Goal: Obtain resource: Obtain resource

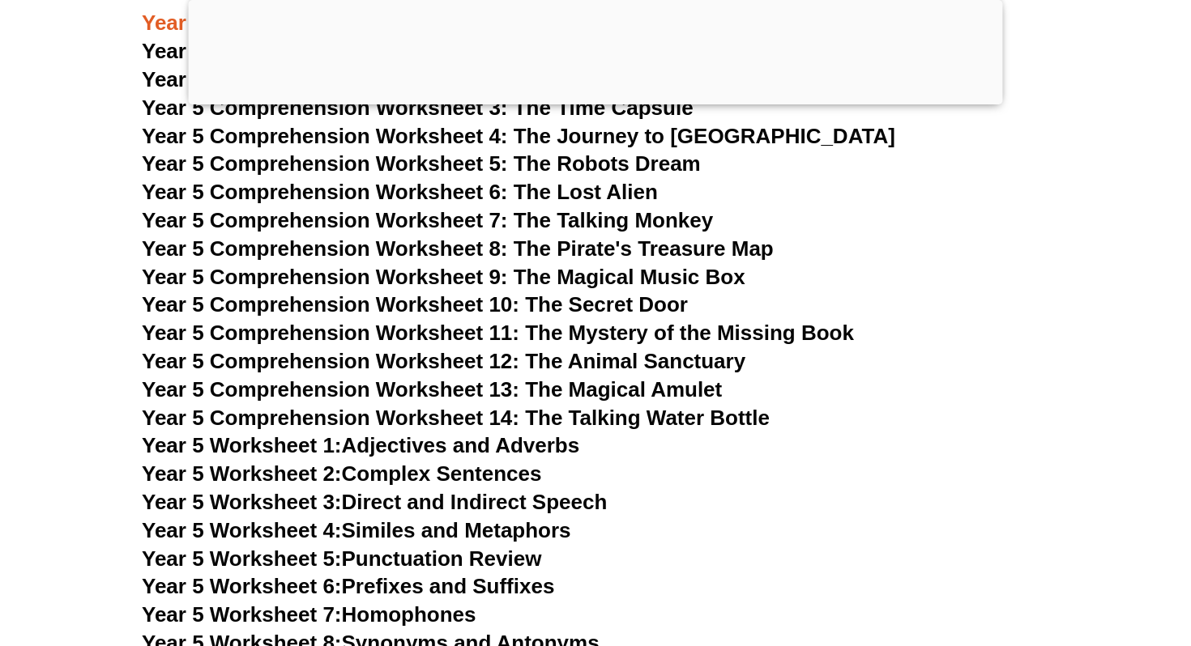
scroll to position [7524, 0]
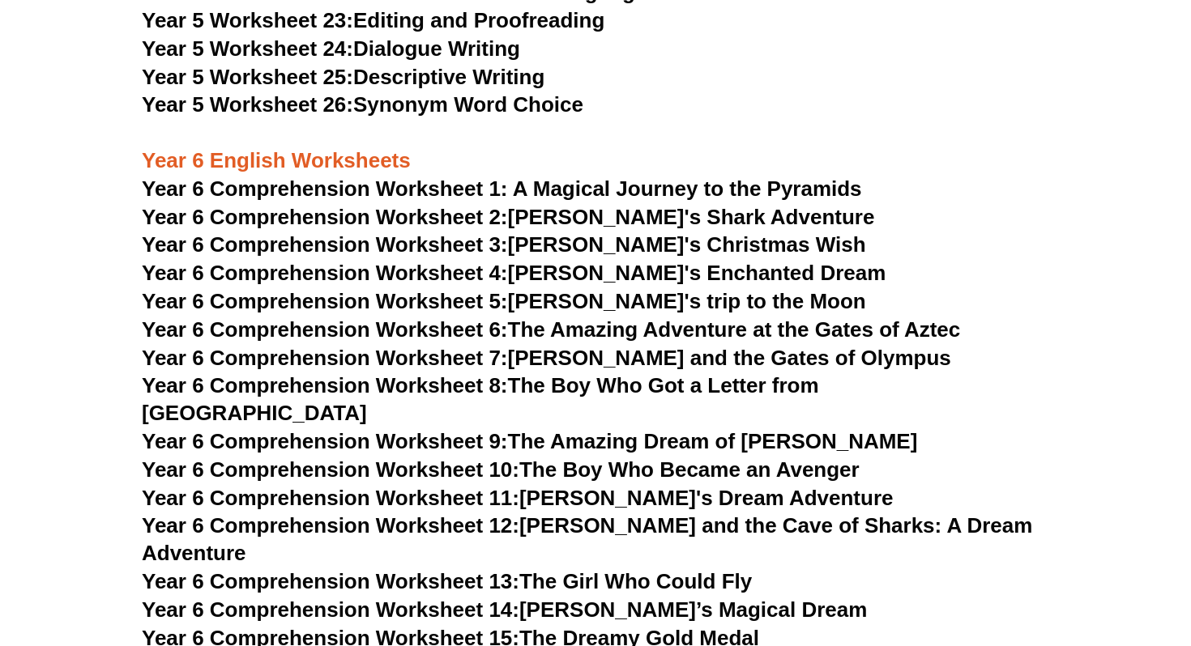
scroll to position [8024, 0]
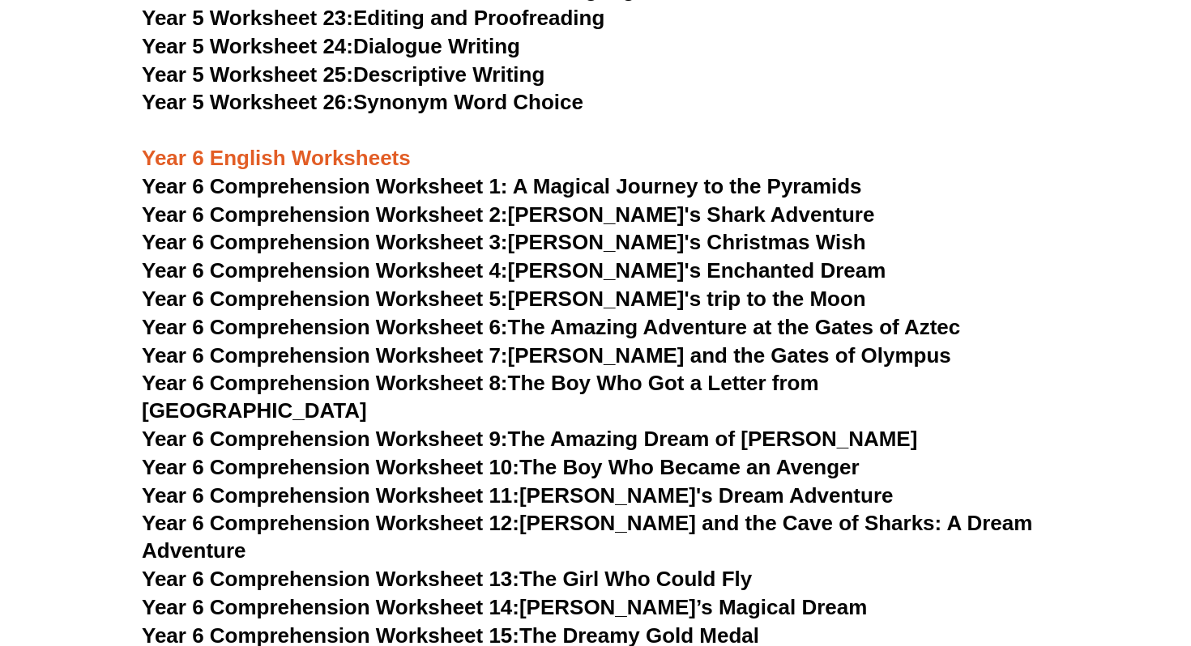
click at [740, 197] on span "Year 6 Comprehension Worksheet 1: A Magical Journey to the Pyramids" at bounding box center [502, 186] width 720 height 24
click at [579, 191] on span "Year 6 Comprehension Worksheet 1: A Magical Journey to the Pyramids" at bounding box center [502, 186] width 720 height 24
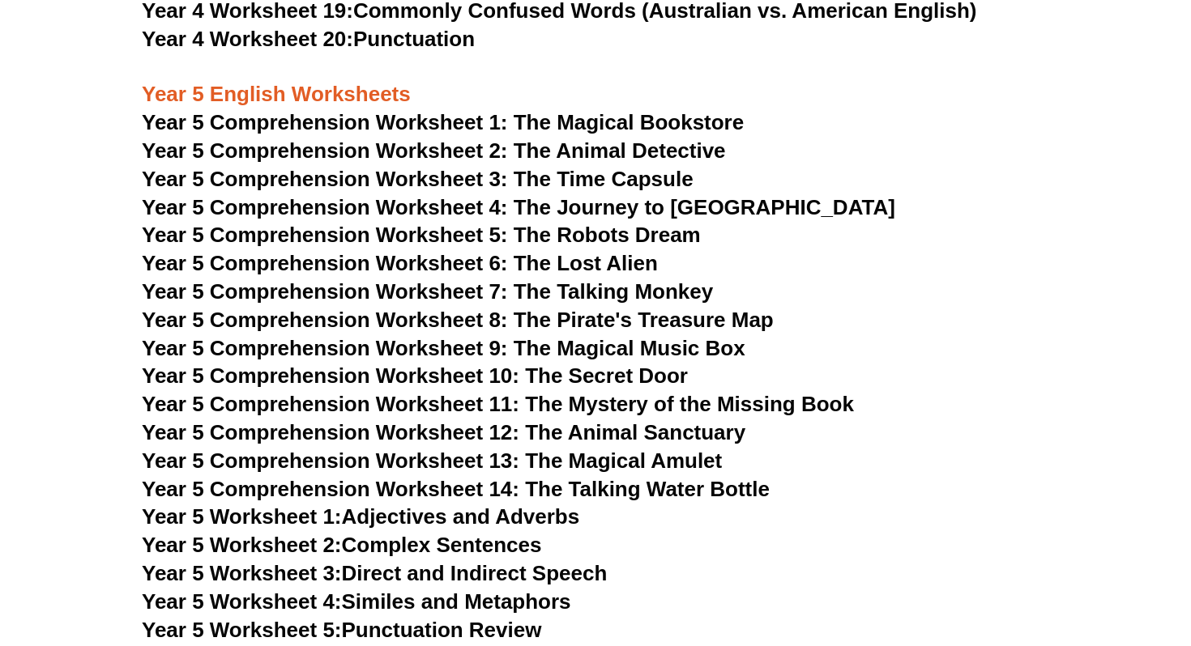
scroll to position [6908, 0]
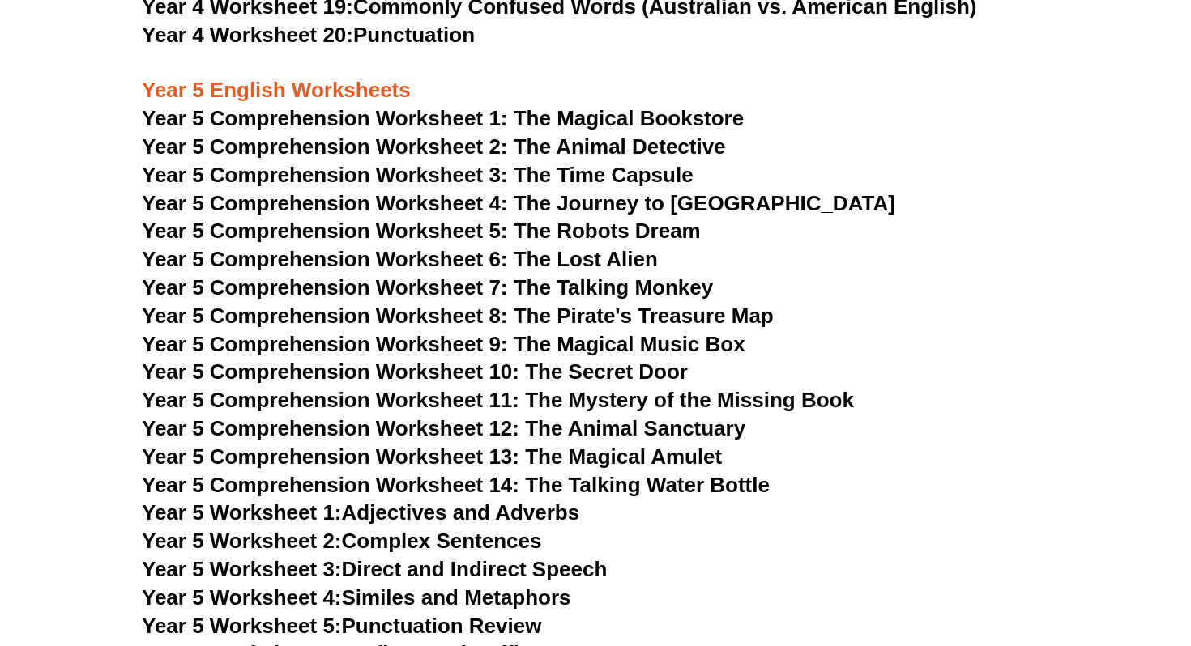
click at [737, 403] on span "Year 5 Comprehension Worksheet 11: The Mystery of the Missing Book" at bounding box center [498, 400] width 712 height 24
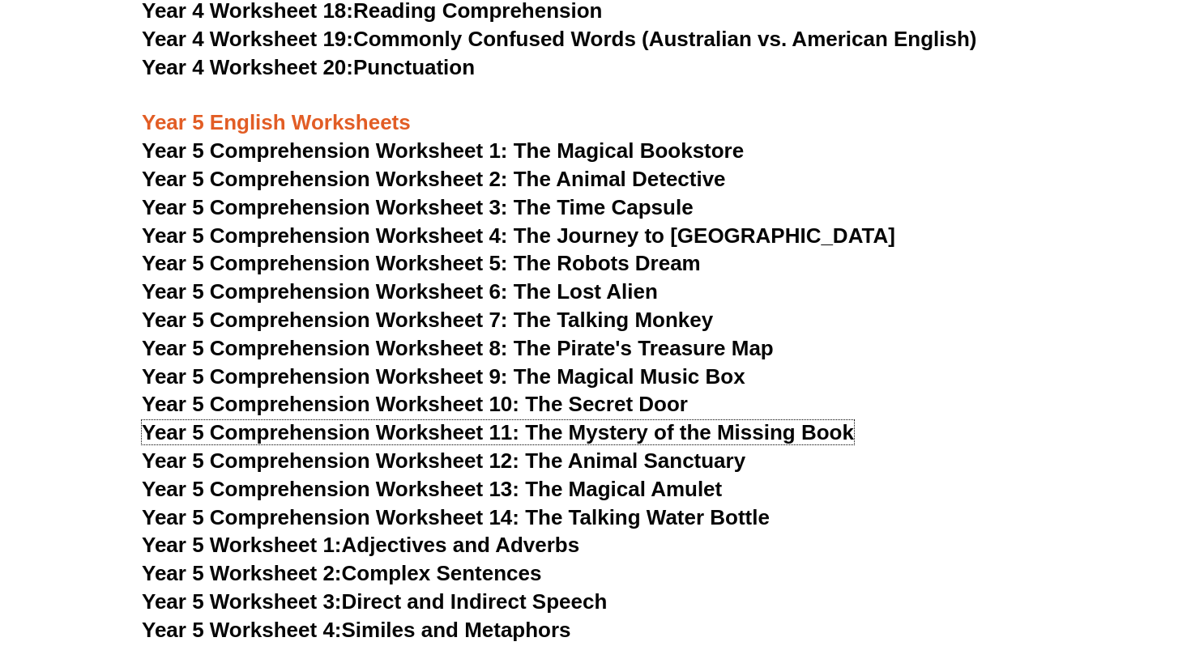
scroll to position [6882, 0]
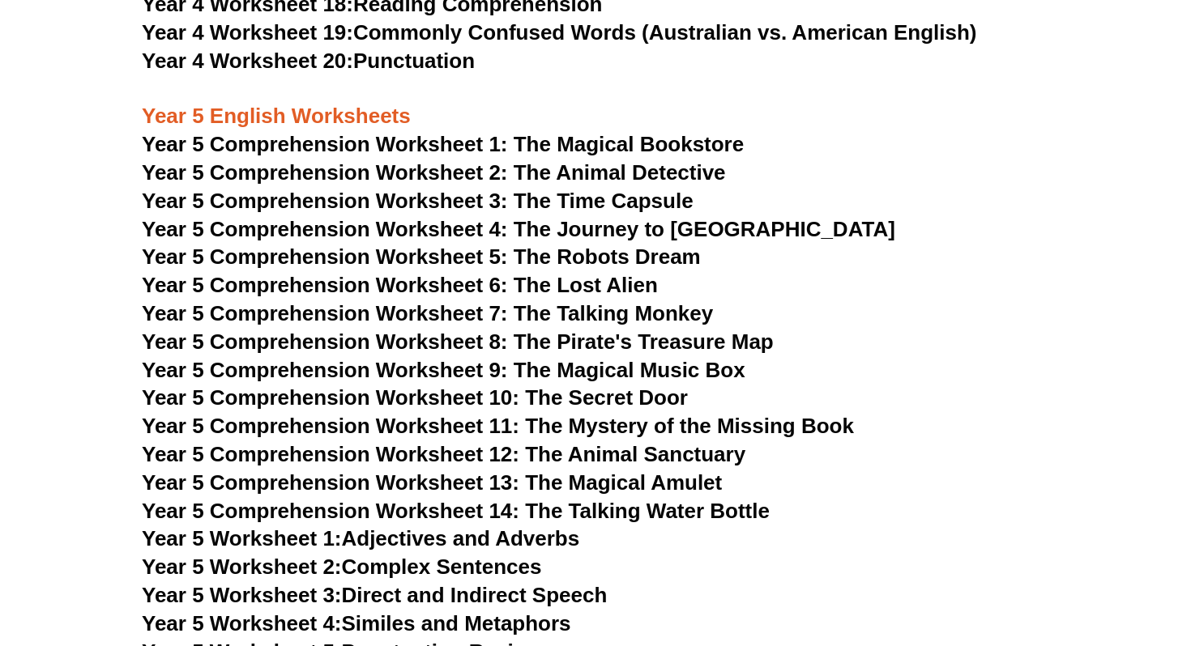
click at [613, 193] on span "Year 5 Comprehension Worksheet 3: The Time Capsule" at bounding box center [418, 201] width 552 height 24
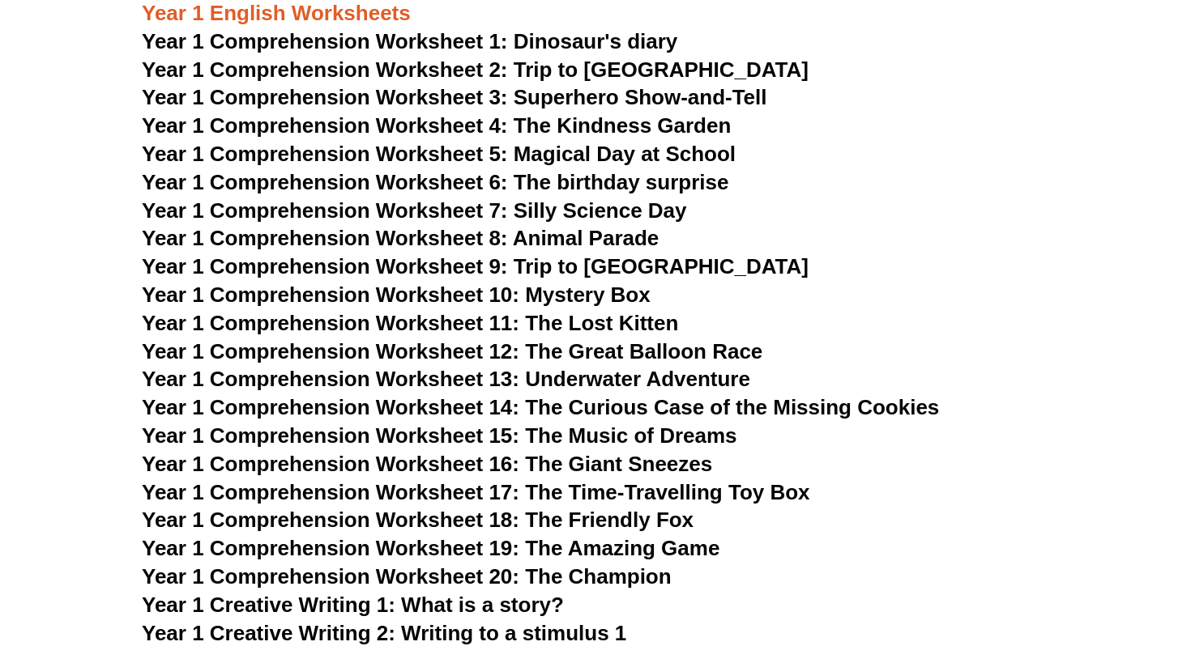
scroll to position [1818, 0]
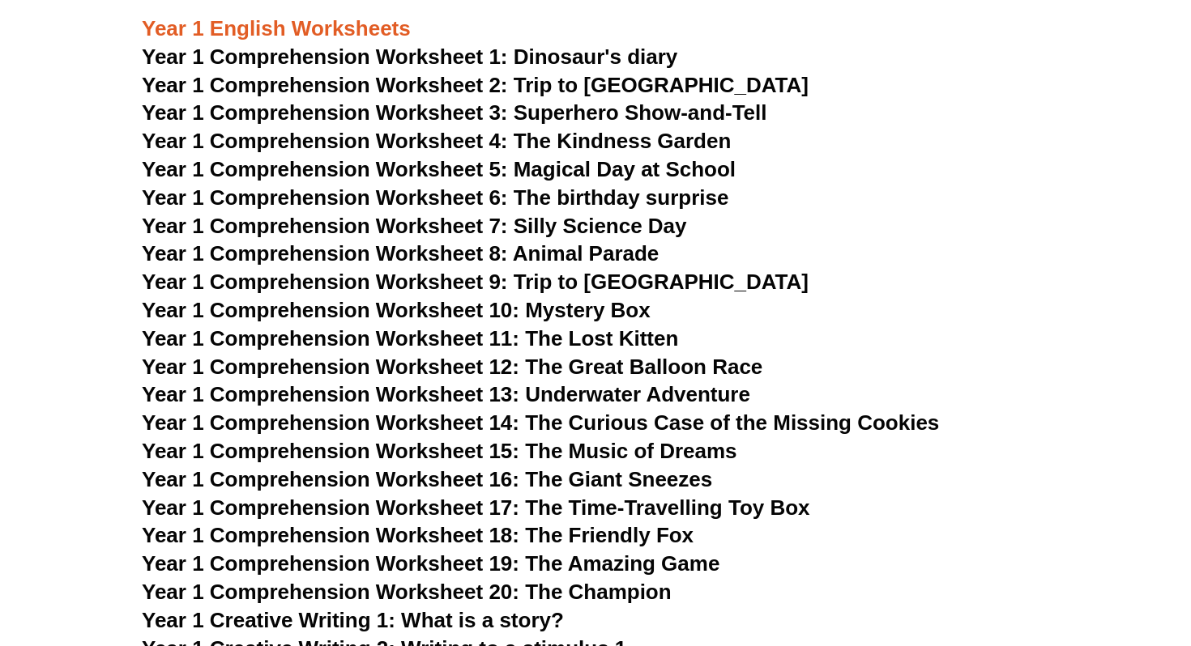
click at [576, 481] on span "Year 1 Comprehension Worksheet 16: The Giant Sneezes" at bounding box center [427, 479] width 570 height 24
click at [598, 399] on span "Year 1 Comprehension Worksheet 13: Underwater Adventure" at bounding box center [446, 394] width 608 height 24
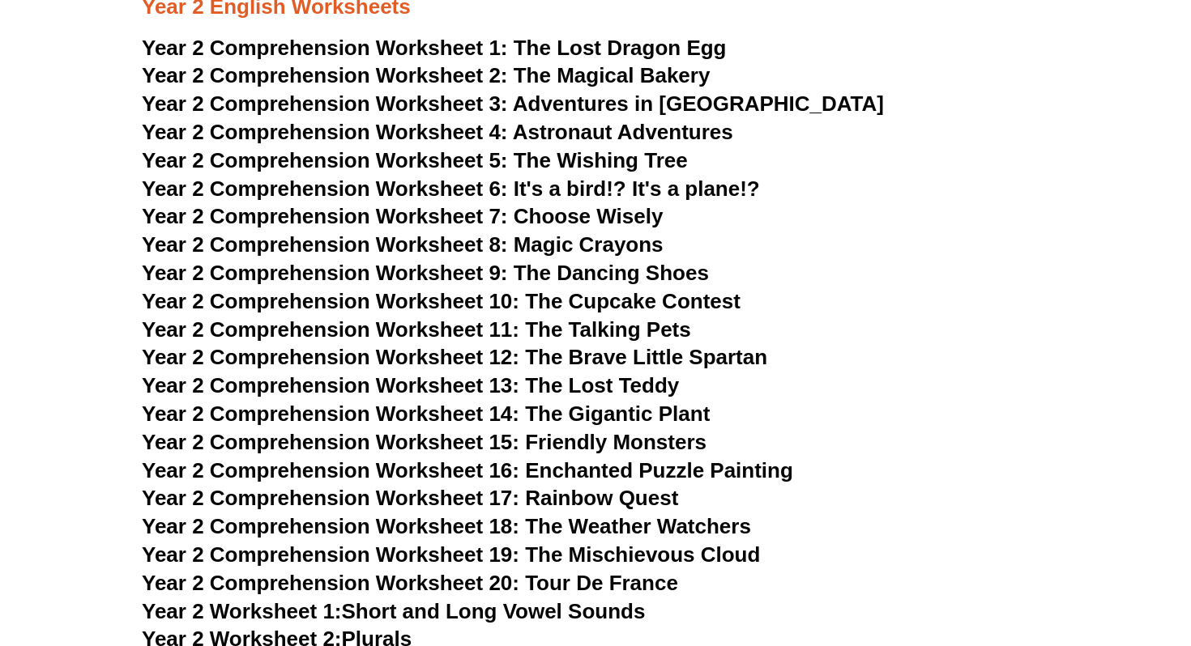
scroll to position [3390, 0]
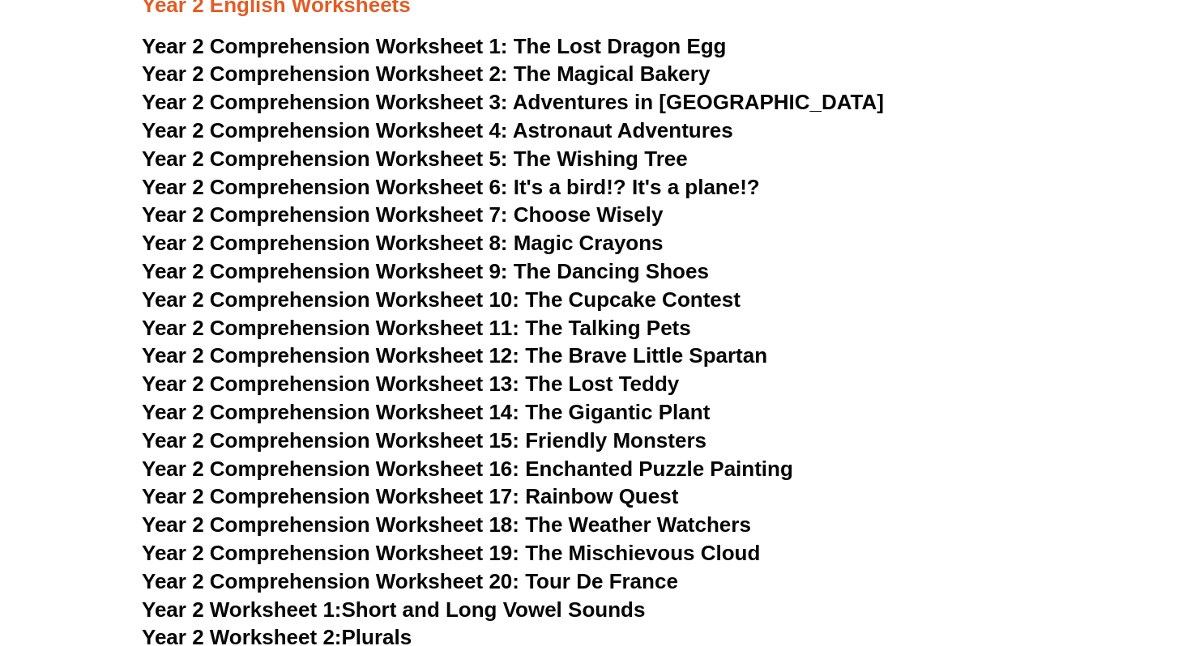
click at [576, 45] on span "The Lost Dragon Egg" at bounding box center [620, 46] width 213 height 24
